Goal: Information Seeking & Learning: Learn about a topic

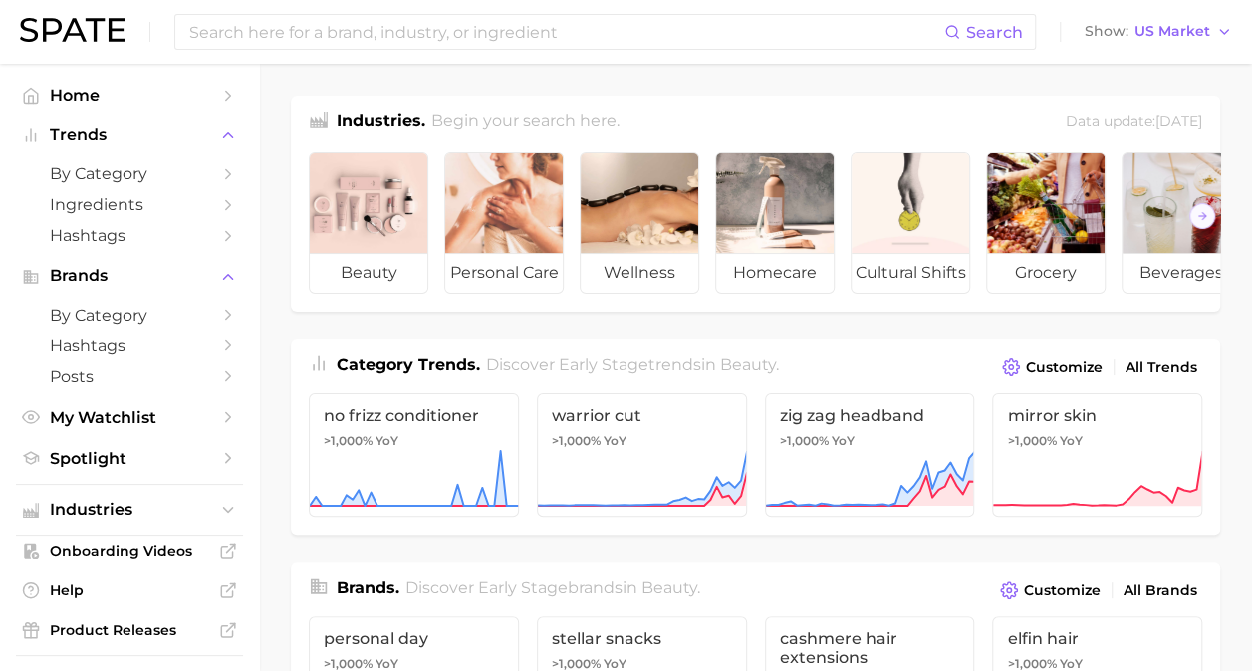
click at [118, 205] on span "Ingredients" at bounding box center [129, 204] width 159 height 19
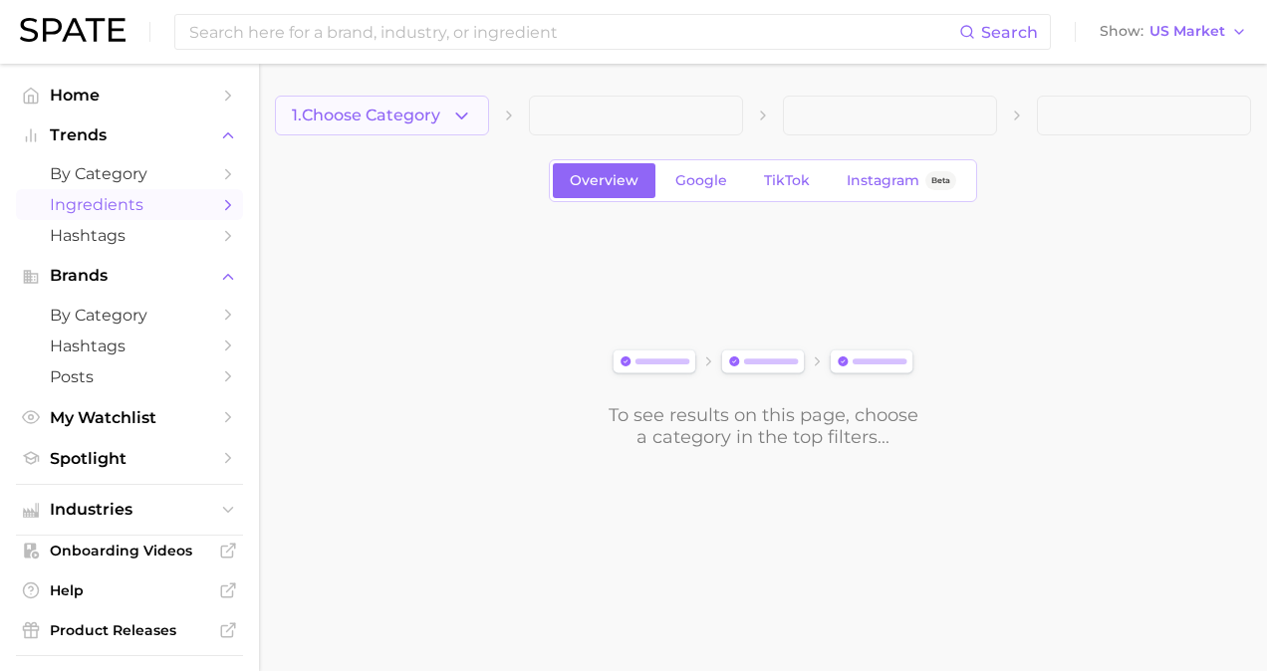
click at [433, 115] on span "1. Choose Category" at bounding box center [366, 116] width 148 height 18
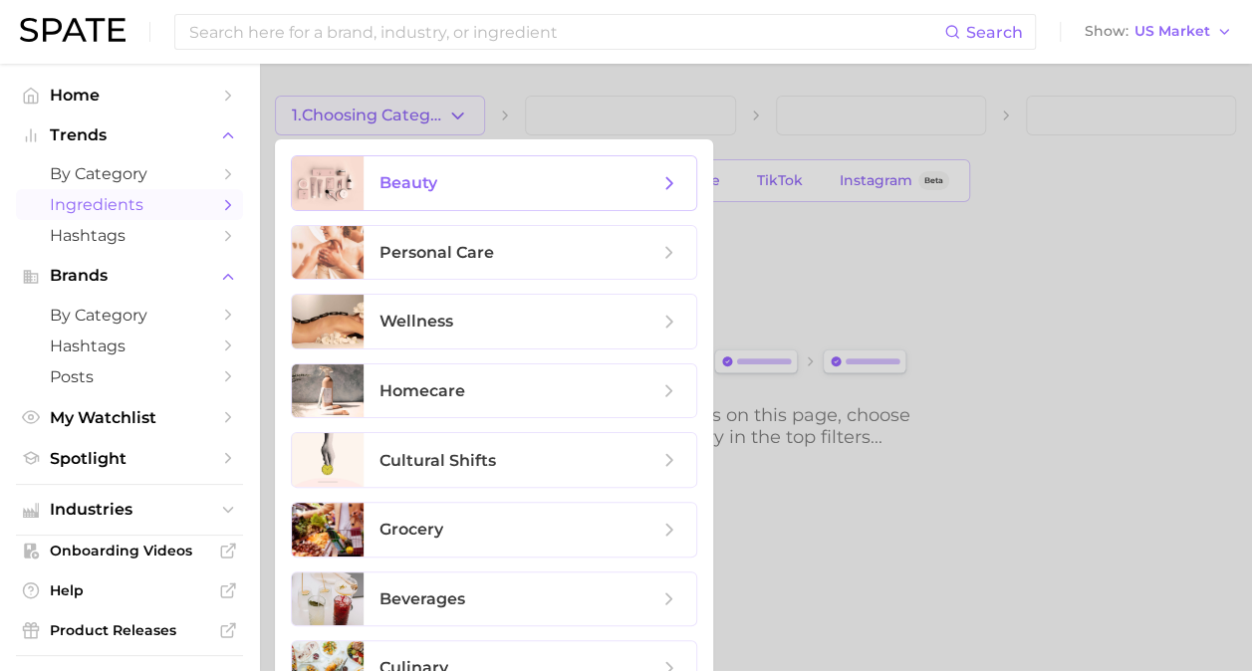
click at [436, 198] on span "beauty" at bounding box center [530, 183] width 333 height 54
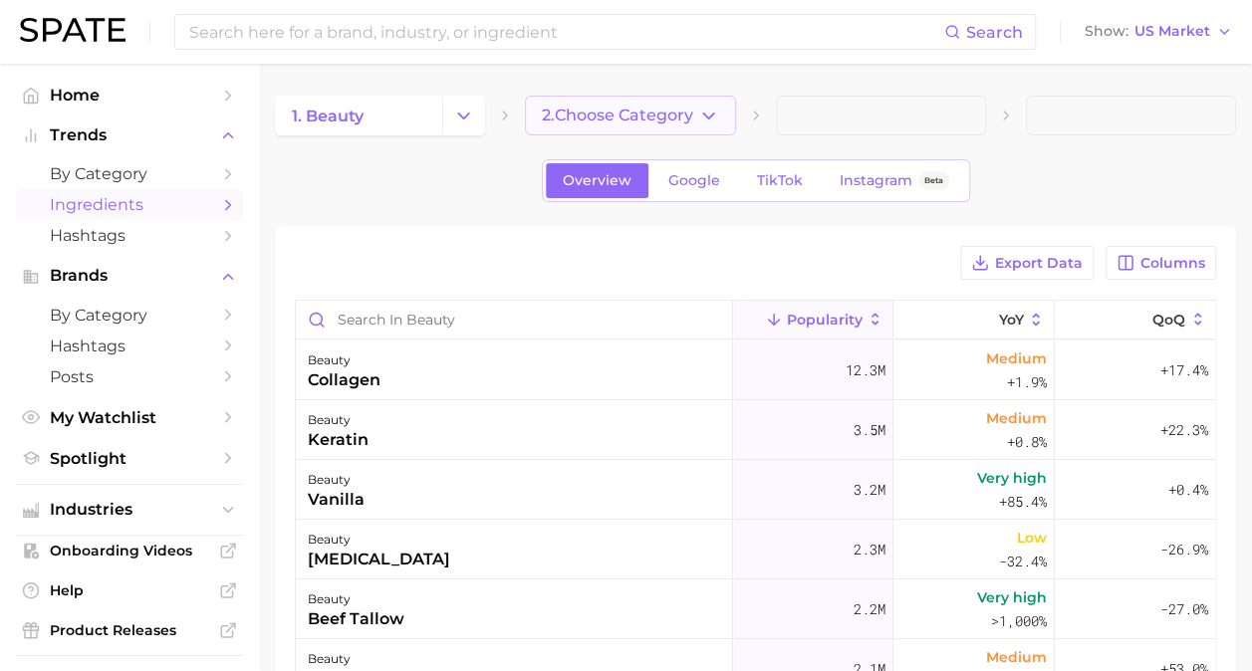
click at [681, 120] on span "2. Choose Category" at bounding box center [617, 116] width 151 height 18
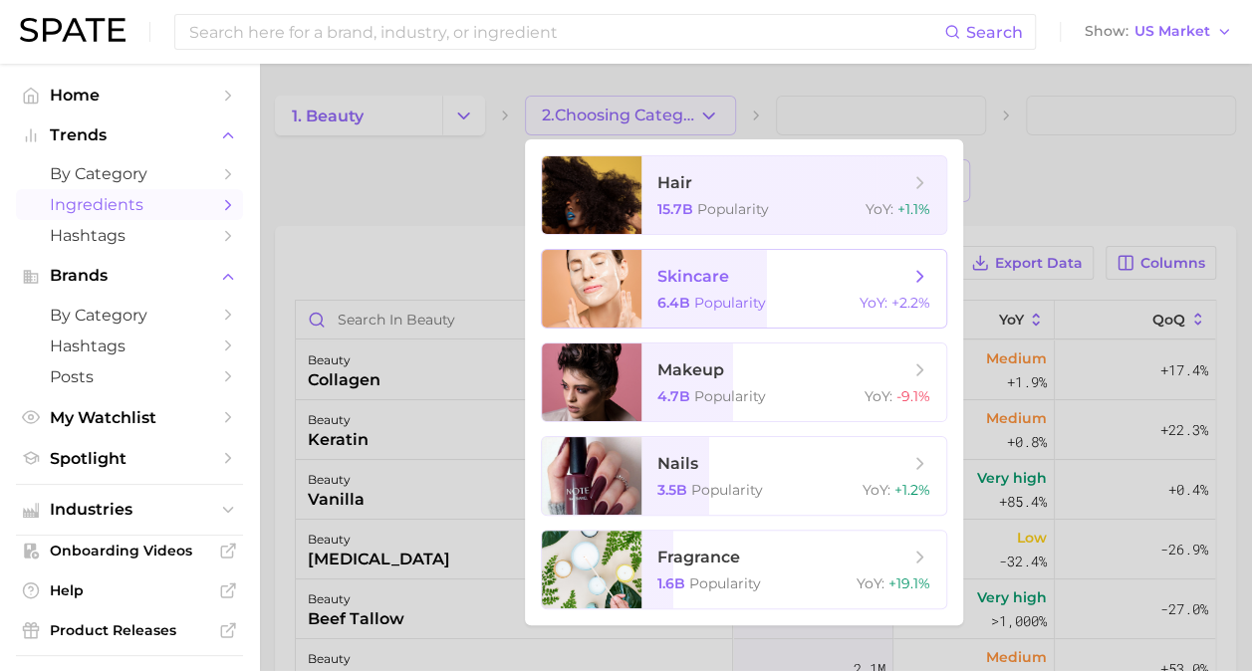
click at [705, 275] on span "skincare" at bounding box center [693, 276] width 72 height 19
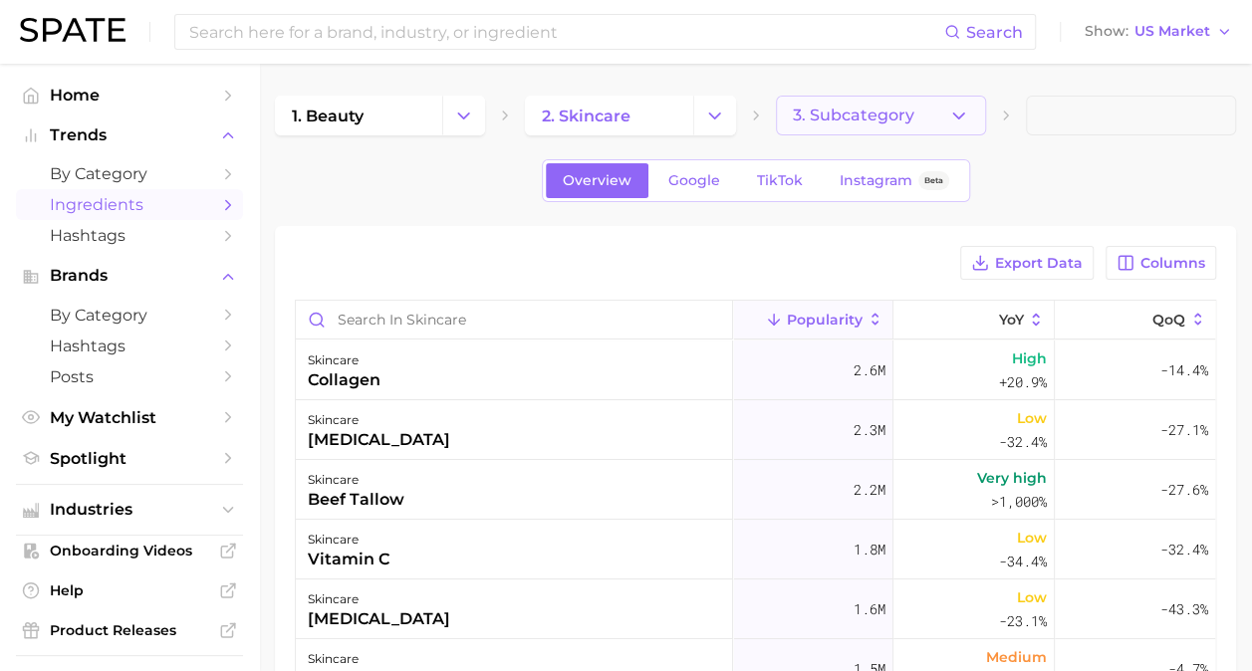
click at [840, 117] on span "3. Subcategory" at bounding box center [854, 116] width 122 height 18
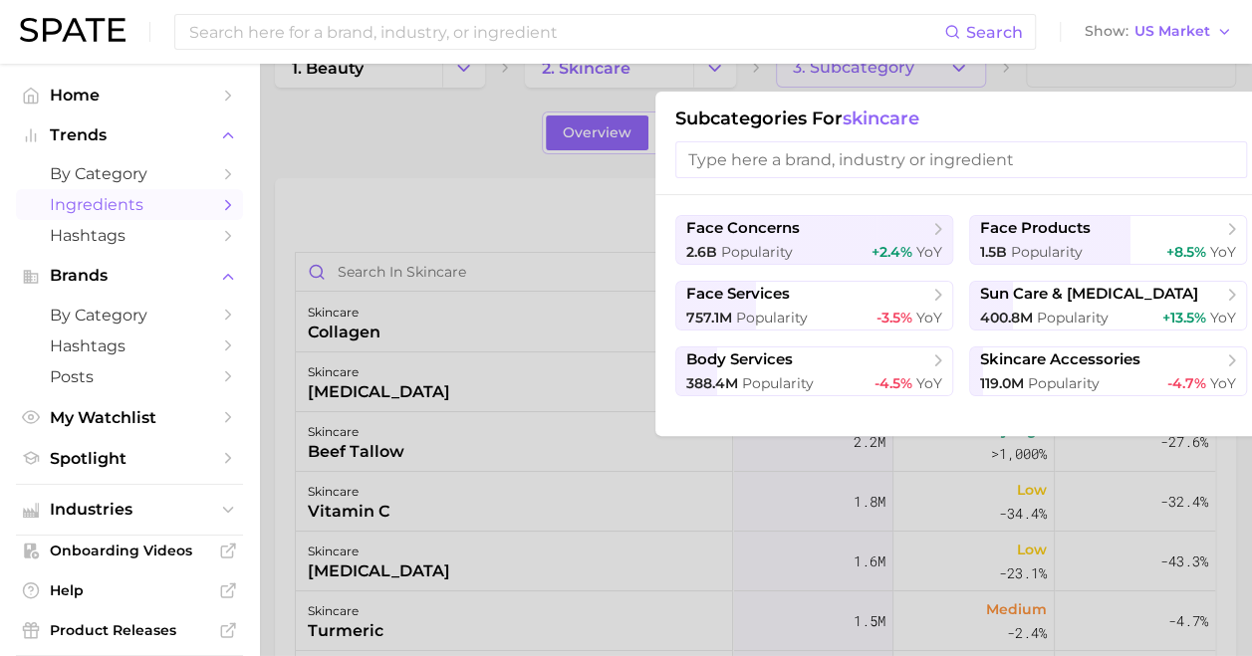
scroll to position [48, 15]
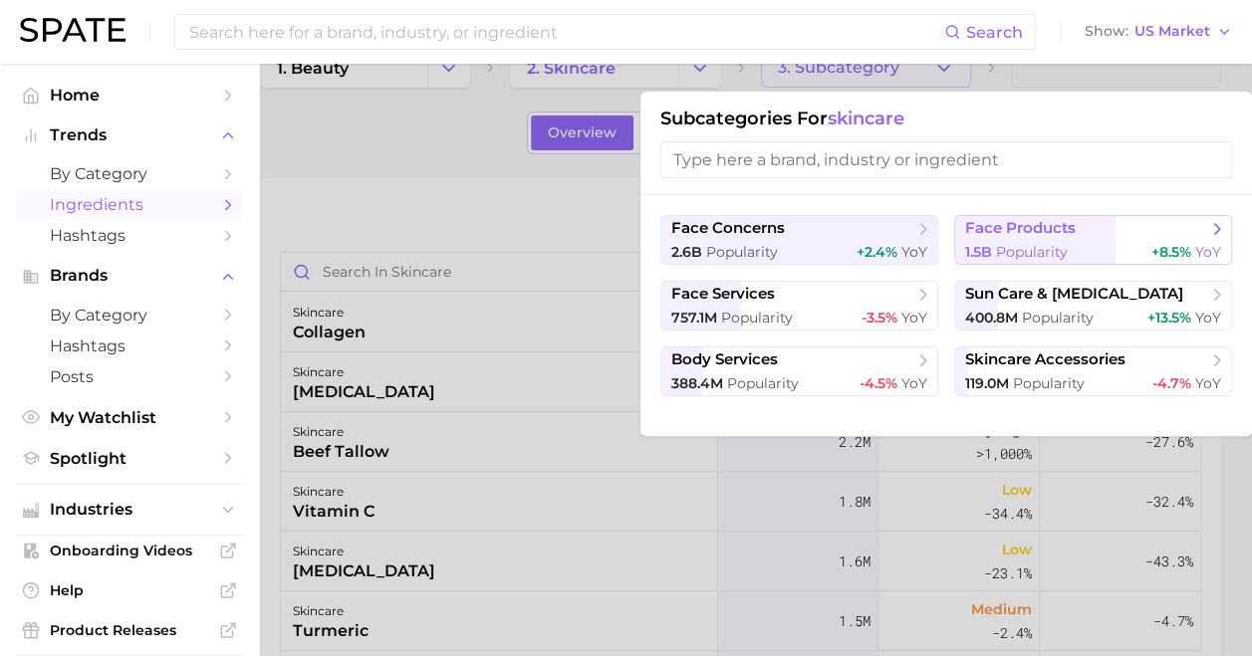
click at [1121, 254] on div "1.5b Popularity +8.5% YoY" at bounding box center [1093, 252] width 256 height 19
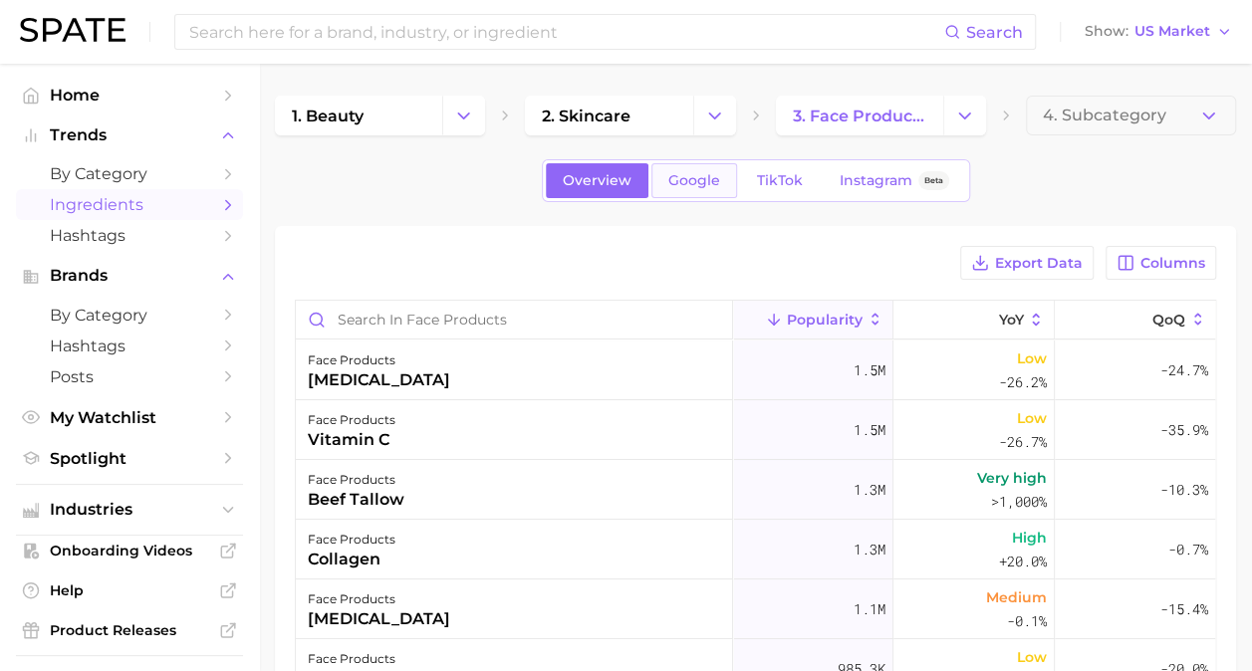
click at [681, 169] on link "Google" at bounding box center [694, 180] width 86 height 35
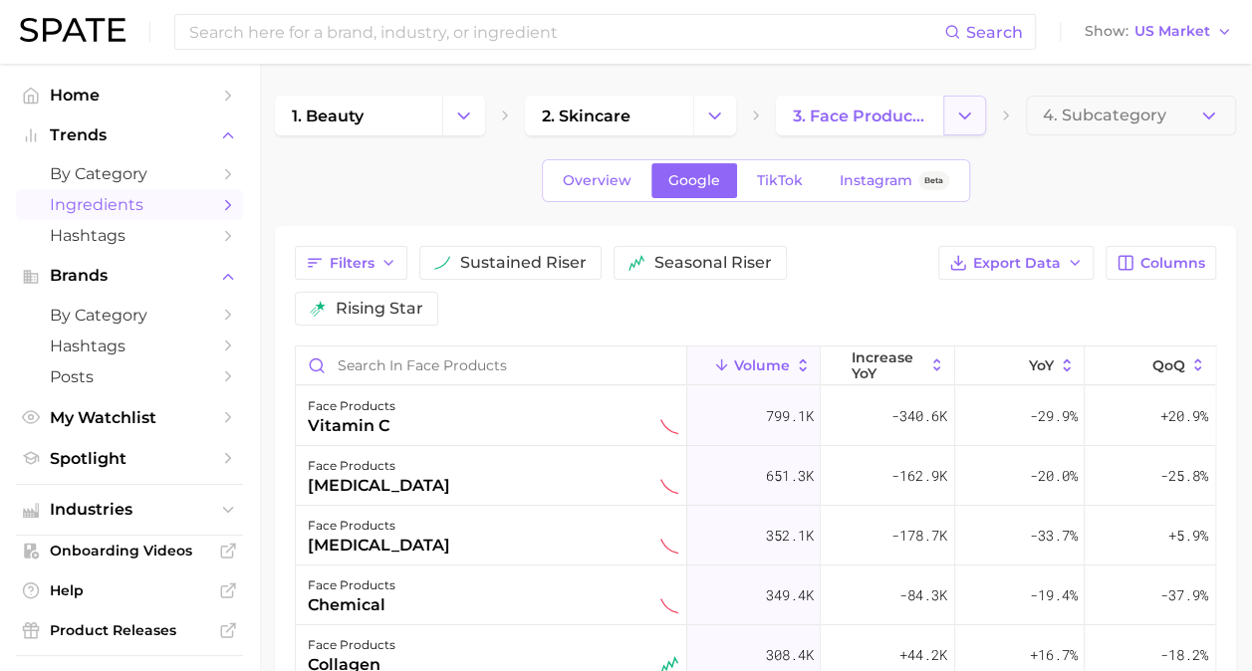
click at [968, 116] on icon "Change Category" at bounding box center [964, 116] width 21 height 21
